Goal: Task Accomplishment & Management: Complete application form

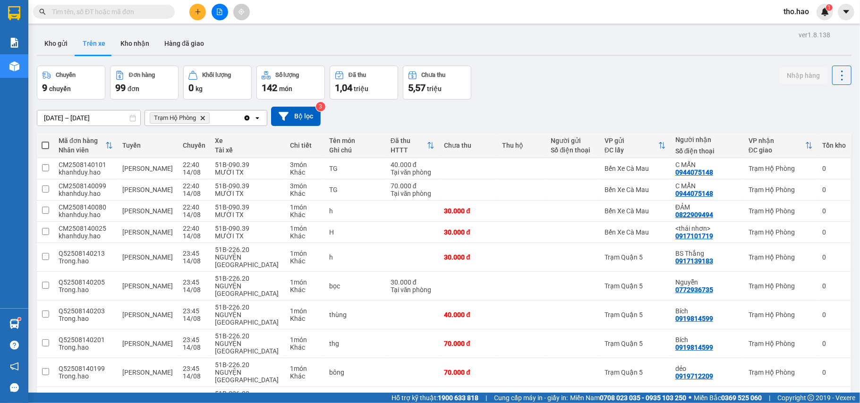
click at [193, 14] on button at bounding box center [197, 12] width 17 height 17
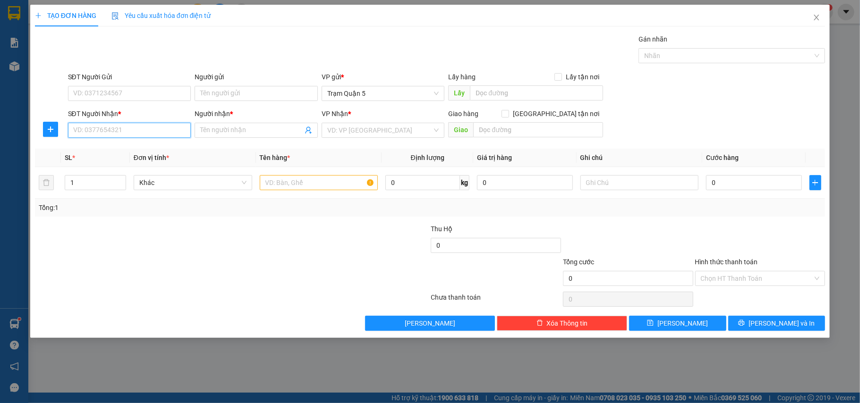
click at [164, 135] on input "SĐT Người Nhận *" at bounding box center [129, 130] width 123 height 15
type input "0945737533"
click at [101, 152] on div "0945737533 - [PERSON_NAME]" at bounding box center [130, 150] width 112 height 10
type input "[PERSON_NAME]"
type input "50.000"
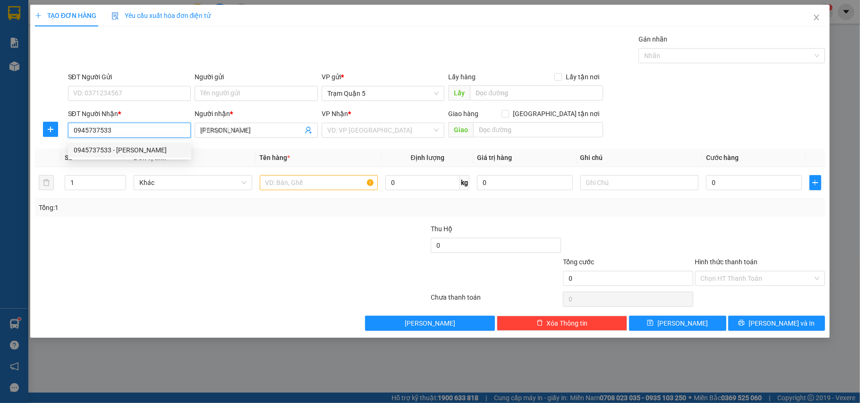
type input "50.000"
type input "0945737533"
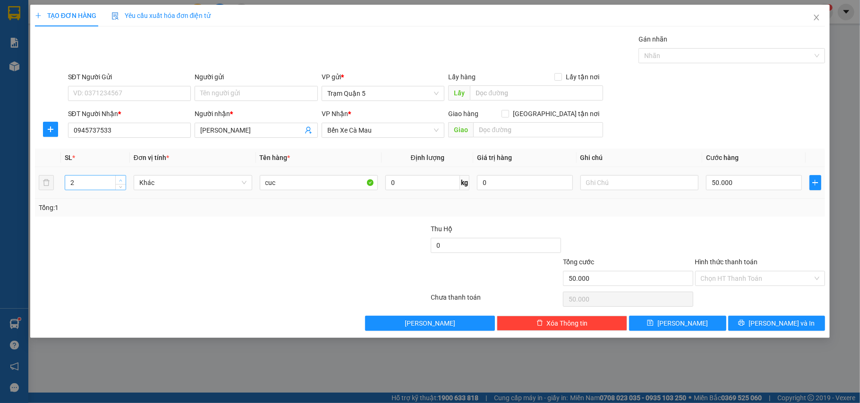
click at [123, 178] on span "up" at bounding box center [121, 181] width 6 height 6
type input "3"
click at [123, 178] on span "up" at bounding box center [121, 181] width 6 height 6
click at [732, 181] on input "50.000" at bounding box center [753, 182] width 95 height 15
type input "0"
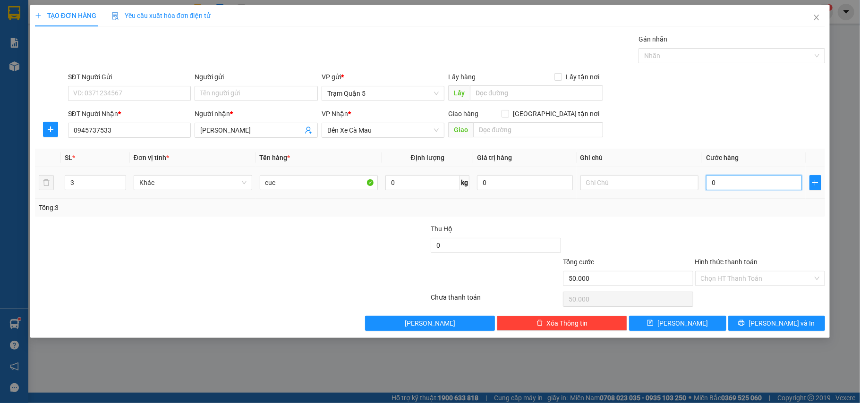
type input "0"
type input "001"
type input "1"
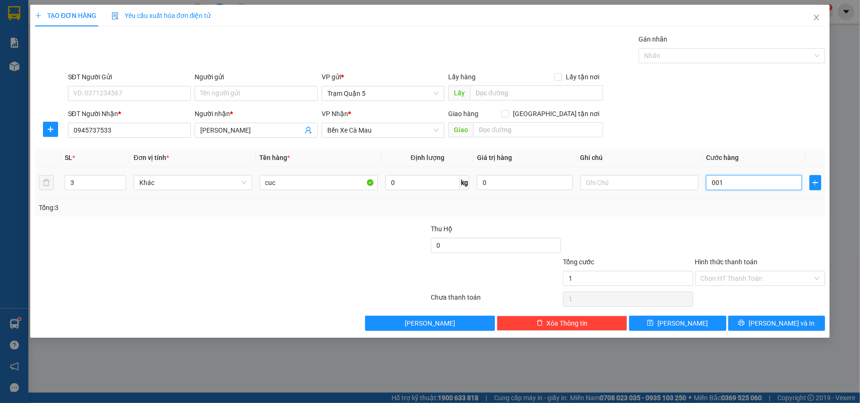
type input "0.015"
type input "15"
type input "00.150"
type input "150"
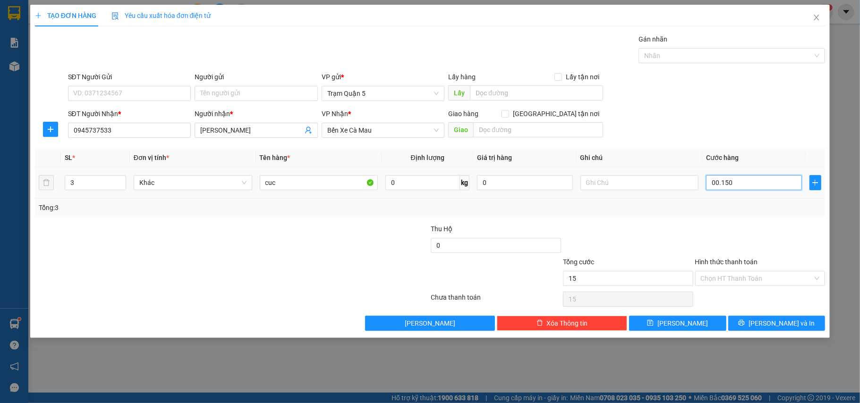
type input "150"
type input "00.150"
type input "150.000"
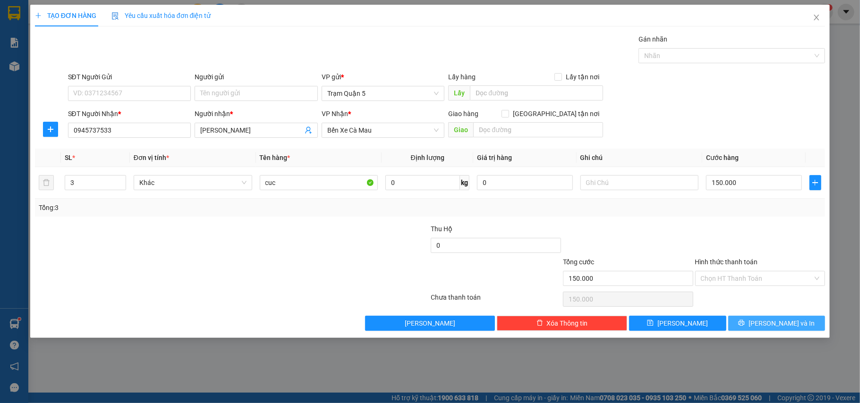
click at [773, 321] on span "[PERSON_NAME] và In" at bounding box center [781, 323] width 66 height 10
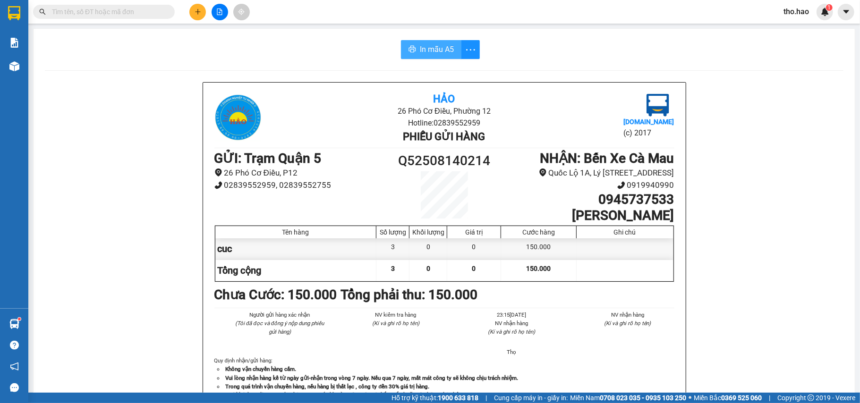
click at [414, 48] on button "In mẫu A5" at bounding box center [431, 49] width 60 height 19
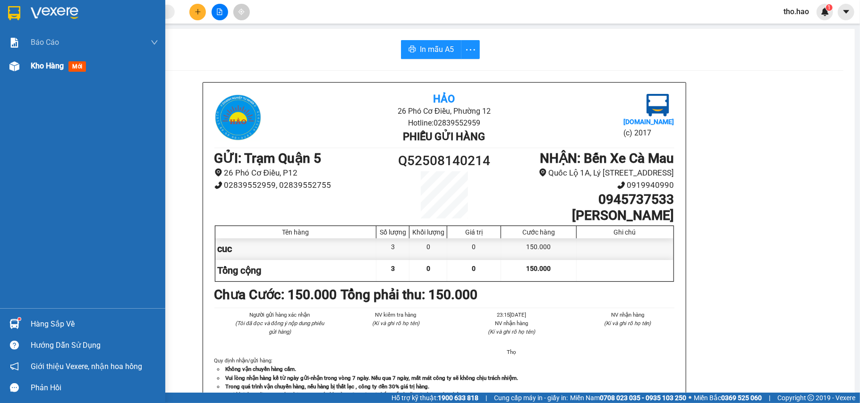
click at [24, 65] on div "Kho hàng mới" at bounding box center [82, 66] width 165 height 24
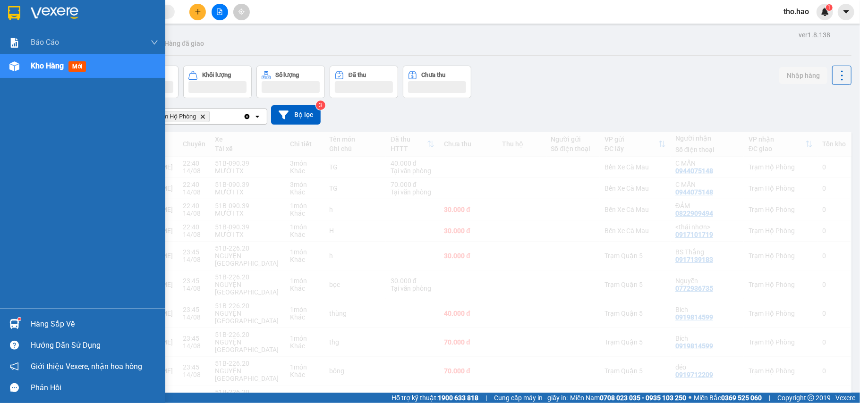
click at [44, 72] on div "Kho hàng mới" at bounding box center [60, 66] width 59 height 12
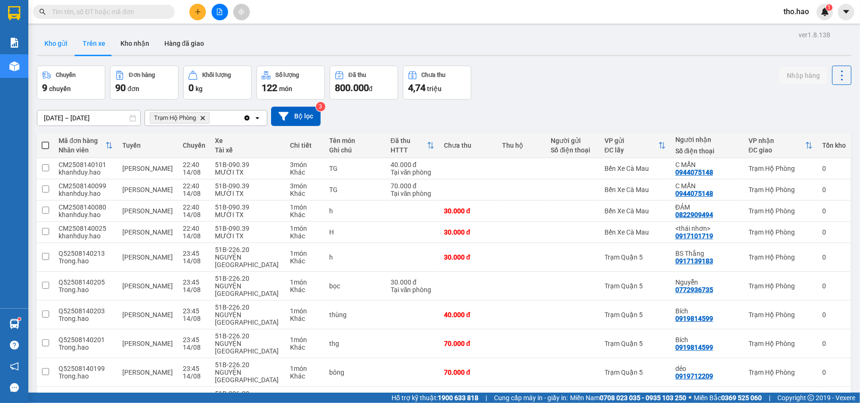
click at [61, 51] on button "Kho gửi" at bounding box center [56, 43] width 38 height 23
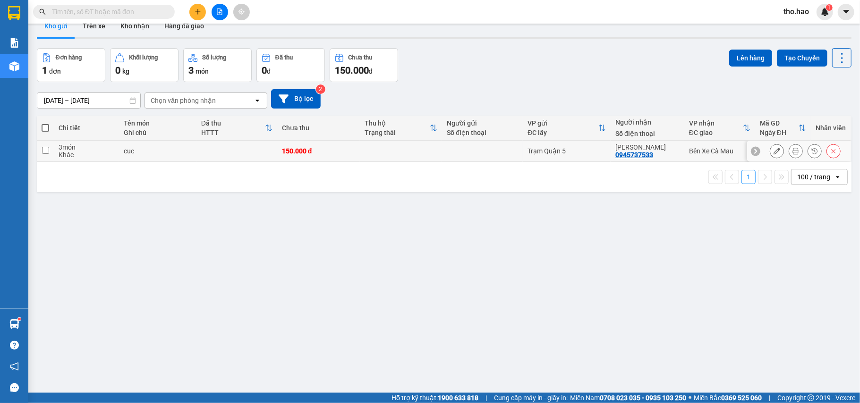
scroll to position [43, 0]
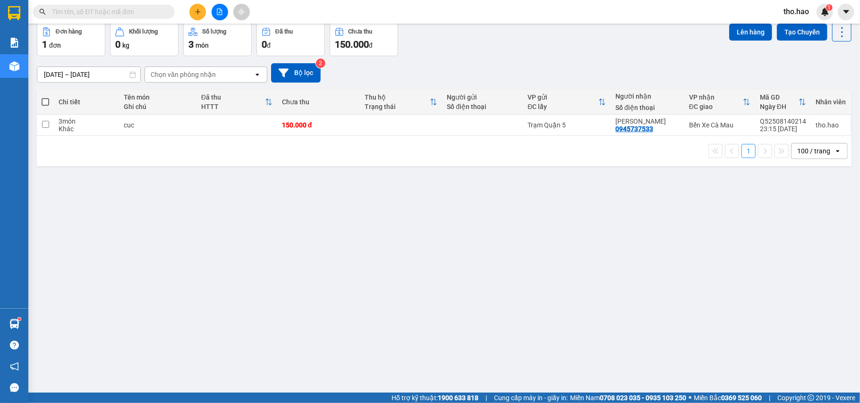
click at [280, 190] on div "ver 1.8.138 Kho gửi Trên xe Kho nhận Hàng đã giao Đơn hàng 1 đơn Khối lượng 0 k…" at bounding box center [444, 186] width 822 height 403
drag, startPoint x: 280, startPoint y: 190, endPoint x: 284, endPoint y: 194, distance: 5.3
click at [282, 201] on div "ver 1.8.138 Kho gửi Trên xe Kho nhận Hàng đã giao Đơn hàng 1 đơn Khối lượng 0 k…" at bounding box center [444, 186] width 822 height 403
click at [792, 127] on icon at bounding box center [795, 125] width 7 height 7
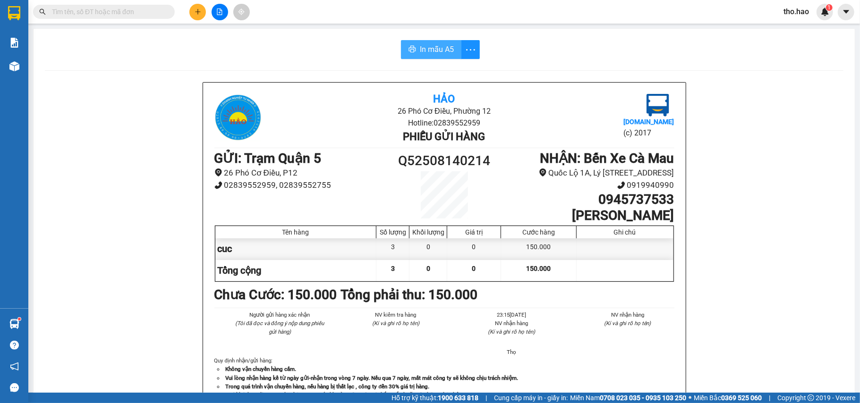
click at [441, 50] on span "In mẫu A5" at bounding box center [437, 49] width 34 height 12
click at [433, 44] on span "In mẫu A5" at bounding box center [437, 49] width 34 height 12
